Goal: Find specific page/section: Find specific page/section

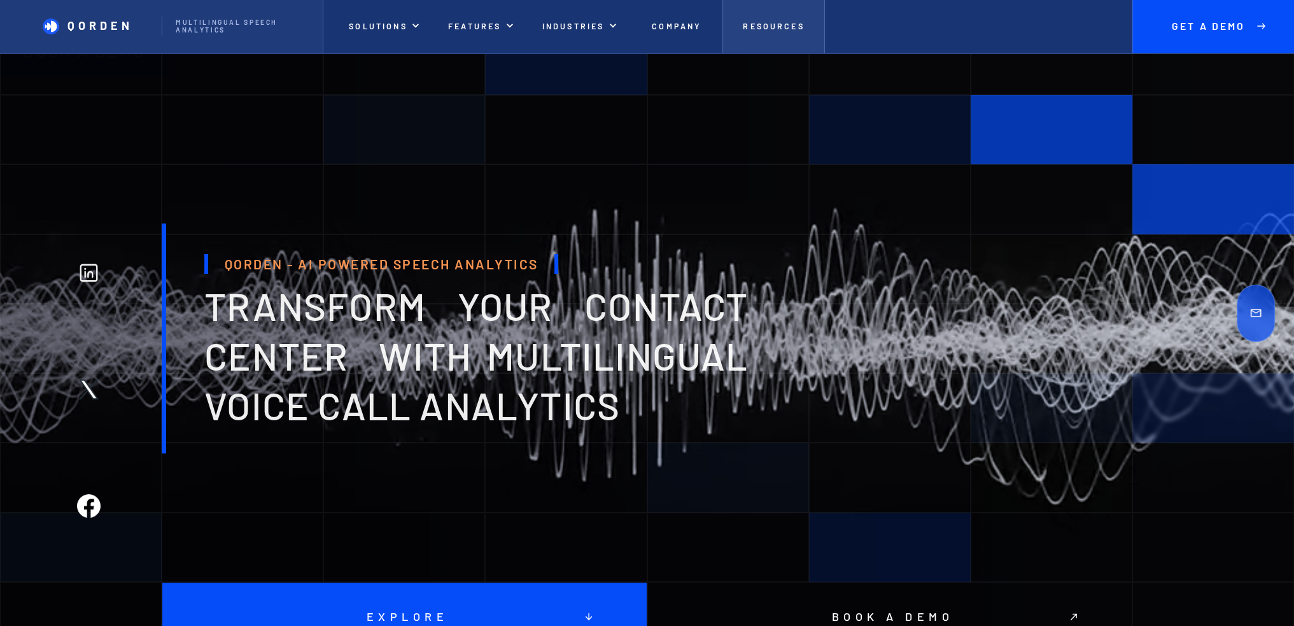
click at [784, 23] on p "Resources" at bounding box center [773, 27] width 61 height 10
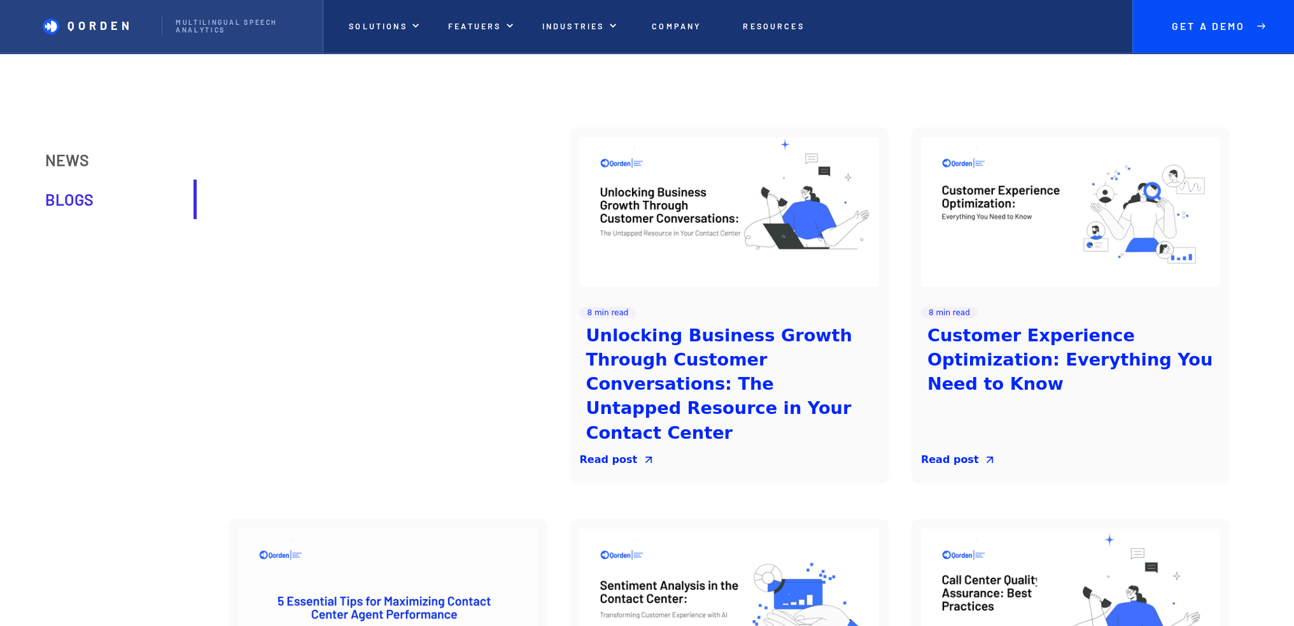
click at [99, 25] on p "QORDEN" at bounding box center [100, 26] width 66 height 14
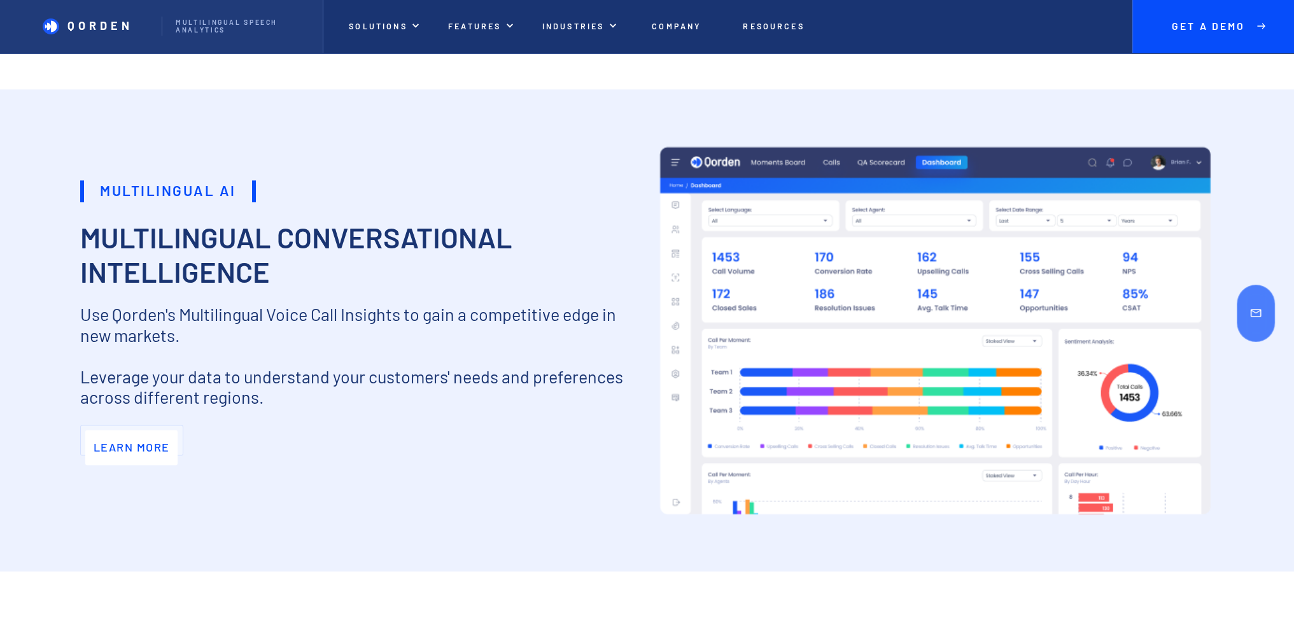
scroll to position [2291, 0]
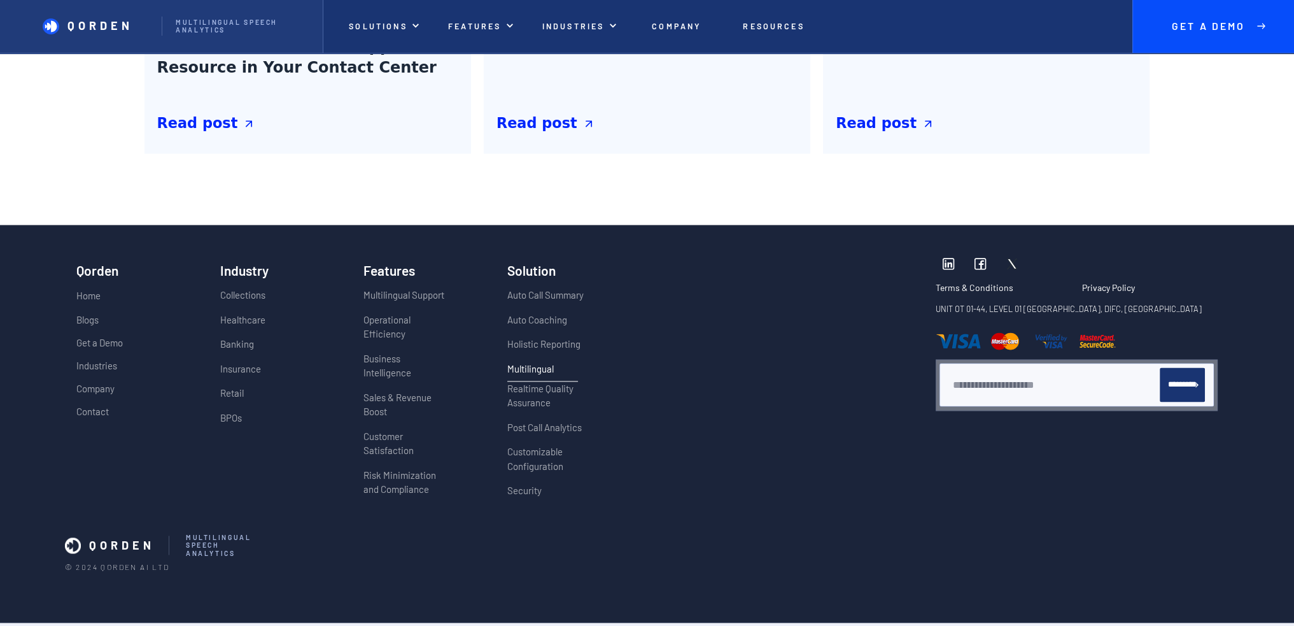
scroll to position [2611, 0]
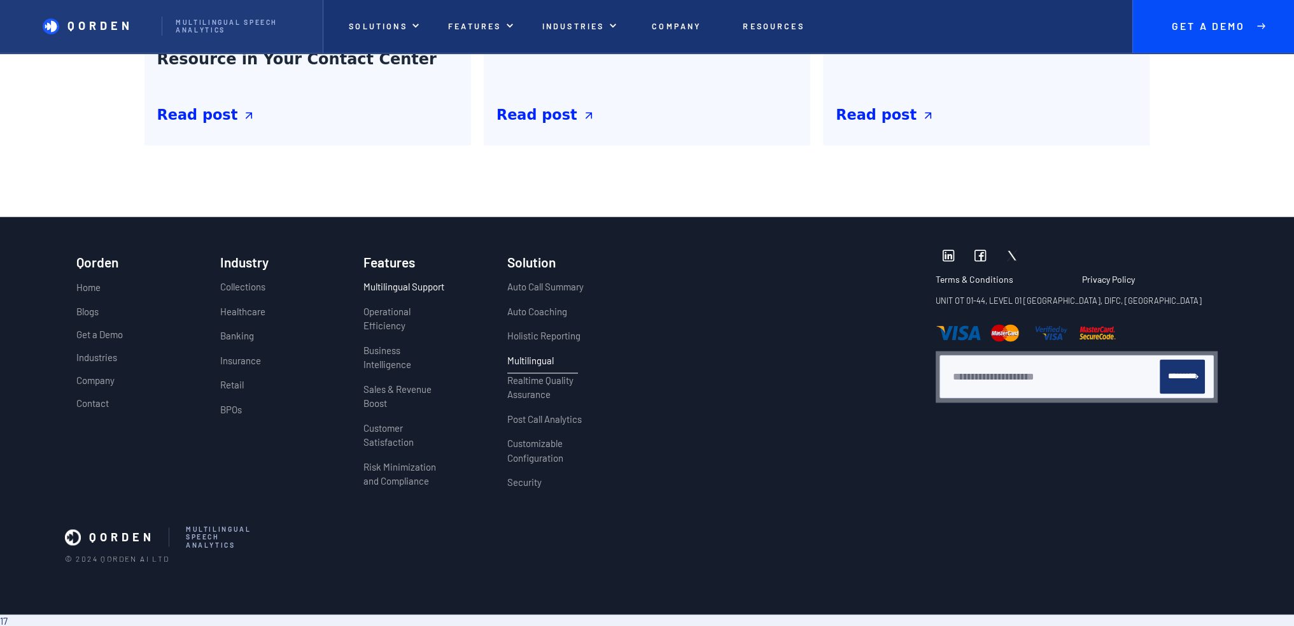
click at [396, 287] on p "Multilingual Support" at bounding box center [405, 286] width 85 height 15
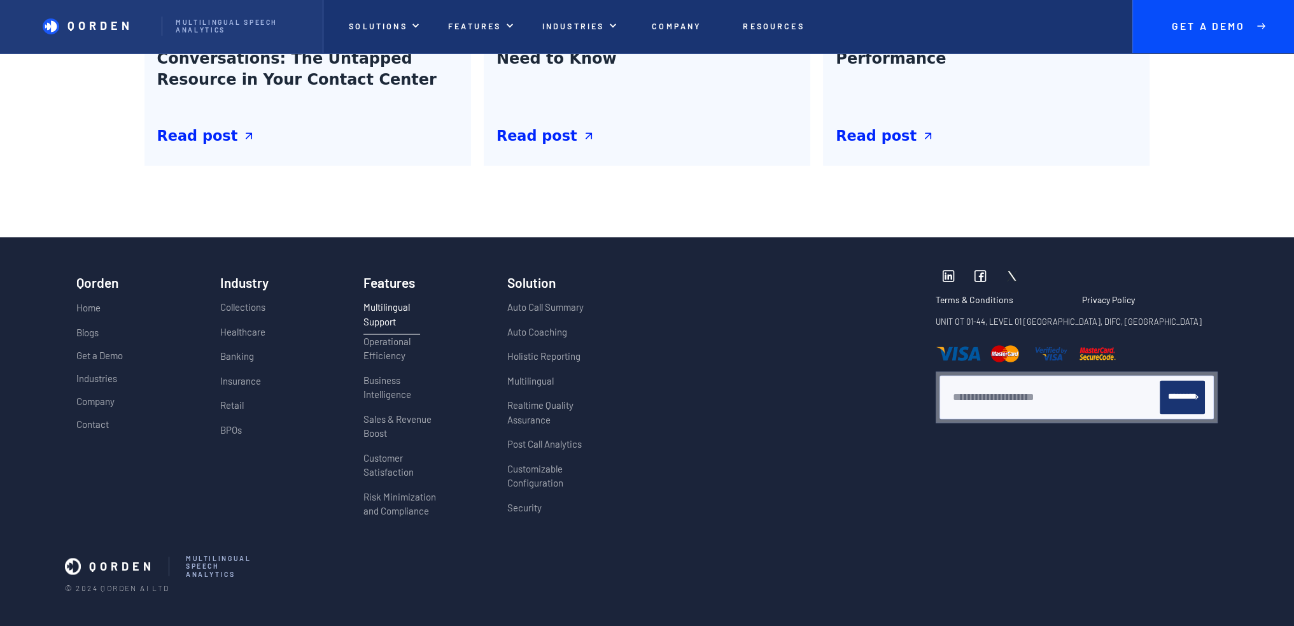
scroll to position [2737, 0]
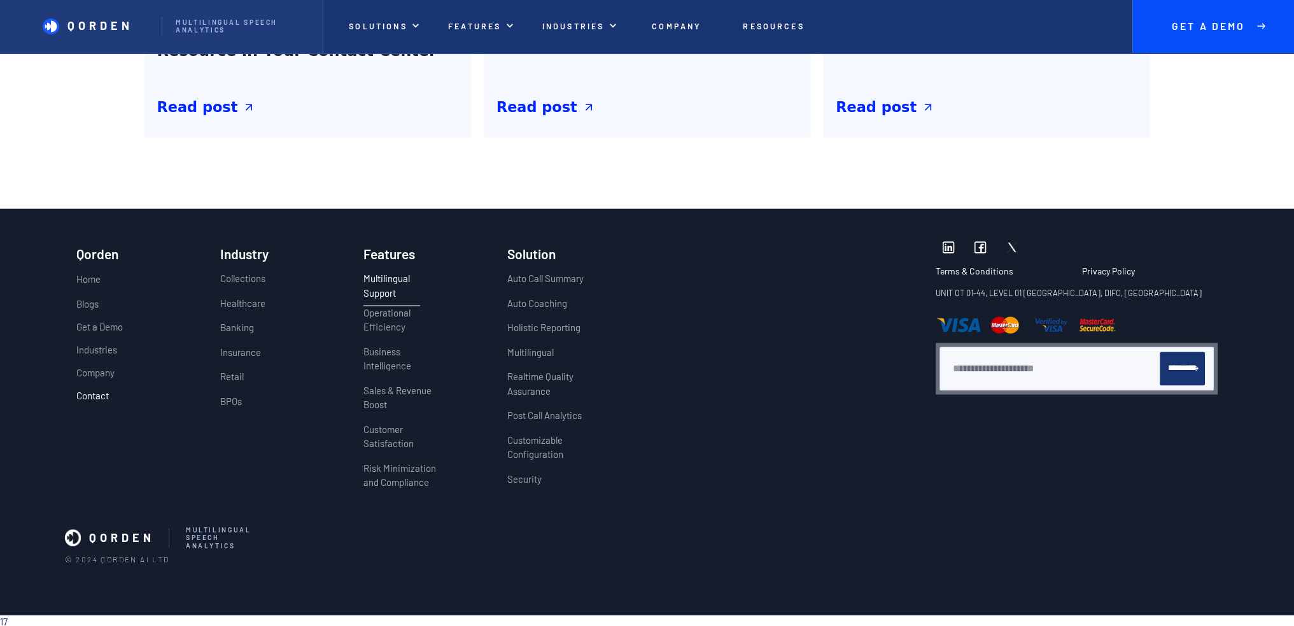
click at [92, 393] on p "Contact" at bounding box center [129, 394] width 106 height 11
